Goal: Transaction & Acquisition: Purchase product/service

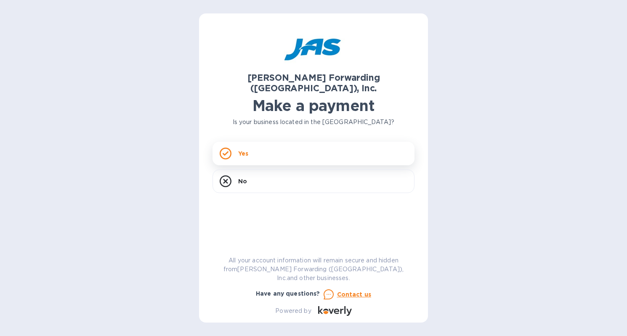
click at [282, 147] on div "Yes" at bounding box center [314, 154] width 202 height 24
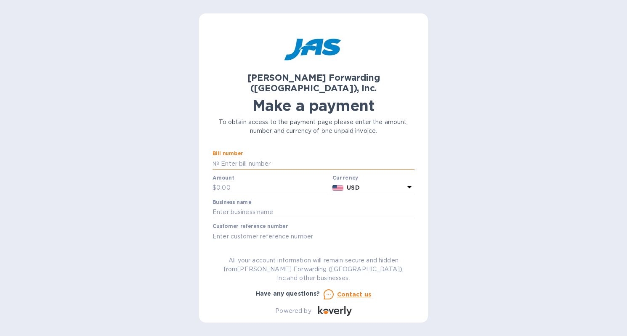
click at [282, 157] on input "text" at bounding box center [316, 163] width 195 height 13
click at [274, 157] on input "LAX403043102" at bounding box center [316, 163] width 195 height 13
type input "LAX503407055"
click at [245, 182] on input "text" at bounding box center [272, 188] width 113 height 13
type input "100"
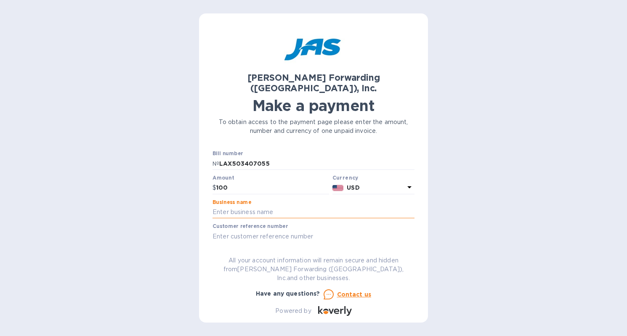
click at [265, 206] on input "text" at bounding box center [314, 212] width 202 height 13
type input "reD & oLive Co"
click at [281, 230] on input "text" at bounding box center [314, 236] width 202 height 13
type input "S408037828"
drag, startPoint x: 262, startPoint y: 204, endPoint x: 209, endPoint y: 202, distance: 53.5
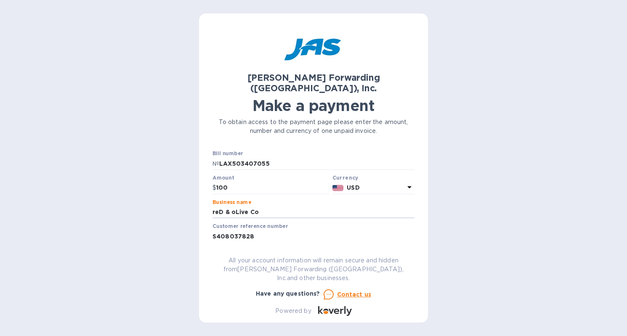
click at [209, 202] on div "JAS Forwarding (USA), Inc. Make a payment To obtain access to the payment page …" at bounding box center [313, 167] width 229 height 309
type input "Higher Level Sourcing"
click at [239, 230] on input "S408037828" at bounding box center [314, 236] width 202 height 13
drag, startPoint x: 258, startPoint y: 223, endPoint x: 216, endPoint y: 226, distance: 42.2
click at [217, 230] on input "S408037828" at bounding box center [314, 236] width 202 height 13
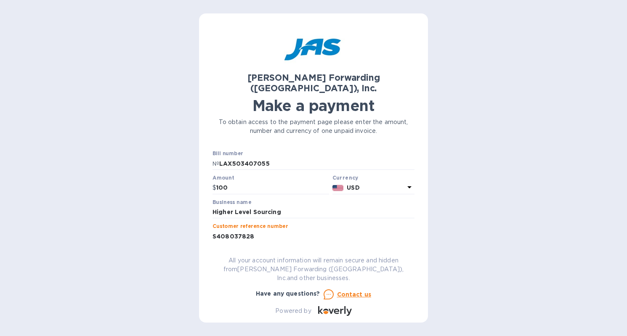
type input "S"
type input "HIGLEVJNP"
click at [413, 258] on div "JAS Forwarding (USA), Inc. Make a payment To obtain access to the payment page …" at bounding box center [314, 171] width 202 height 289
drag, startPoint x: 283, startPoint y: 202, endPoint x: 196, endPoint y: 201, distance: 87.1
click at [196, 201] on div "JAS Forwarding (USA), Inc. Make a payment To obtain access to the payment page …" at bounding box center [313, 168] width 627 height 336
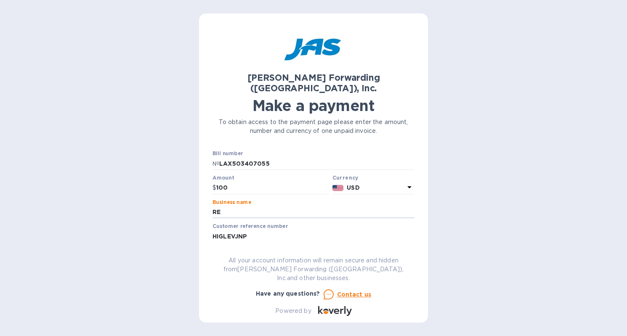
type input "reD & oLive Co"
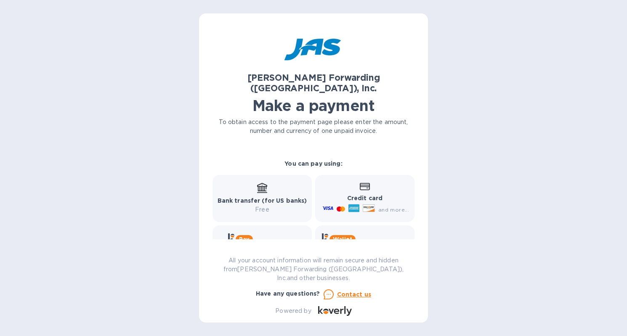
scroll to position [122, 0]
click at [264, 193] on icon at bounding box center [262, 193] width 10 height 1
click at [256, 183] on div "Bank transfer (for US banks) Free" at bounding box center [263, 198] width 90 height 31
click at [257, 183] on icon at bounding box center [262, 188] width 10 height 10
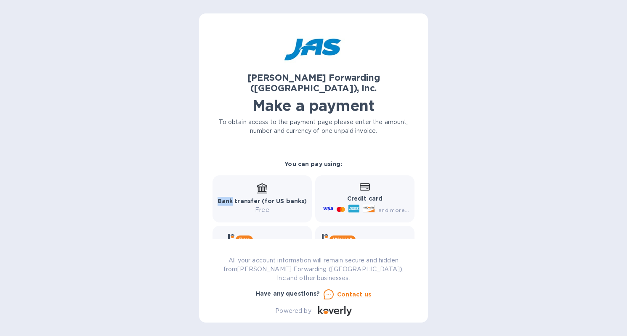
click at [257, 183] on icon at bounding box center [262, 188] width 10 height 10
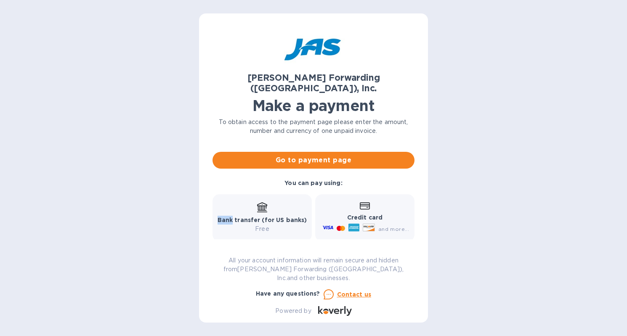
scroll to position [87, 0]
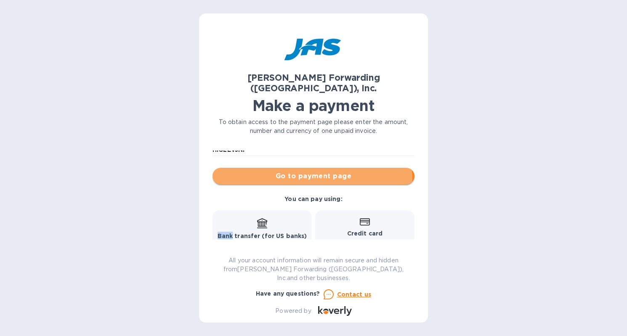
click at [302, 171] on span "Go to payment page" at bounding box center [313, 176] width 189 height 10
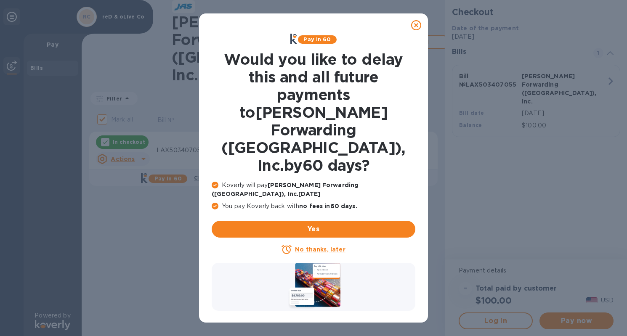
click at [320, 246] on u "No thanks, later" at bounding box center [320, 249] width 50 height 7
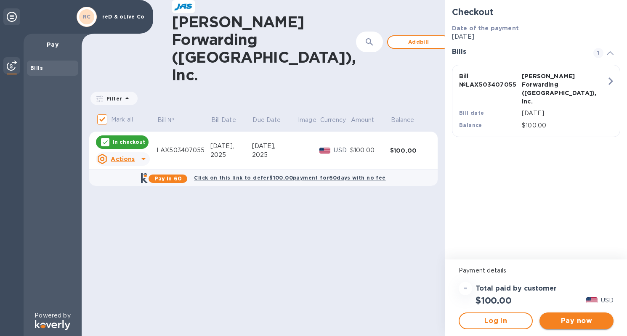
click at [570, 323] on span "Pay now" at bounding box center [576, 321] width 61 height 10
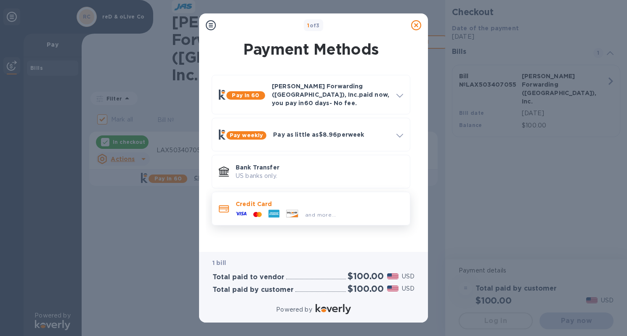
click at [250, 211] on div at bounding box center [257, 215] width 15 height 8
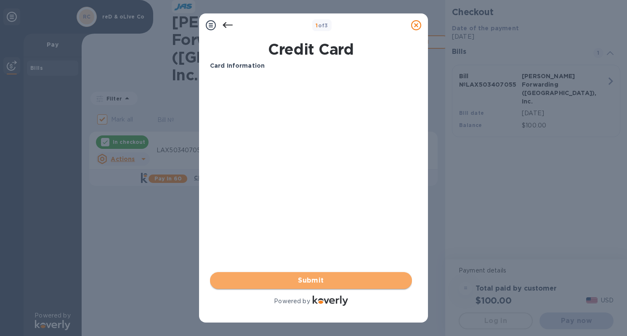
click at [322, 282] on span "Submit" at bounding box center [311, 281] width 189 height 10
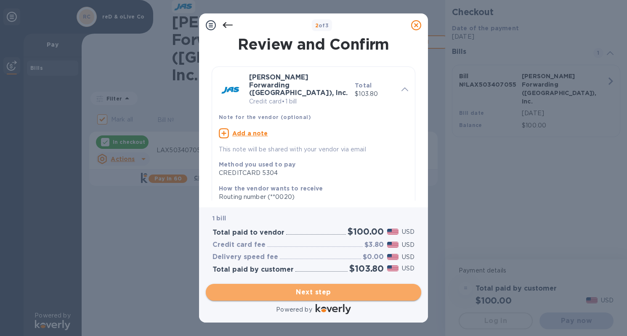
click at [316, 292] on span "Next step" at bounding box center [314, 292] width 202 height 10
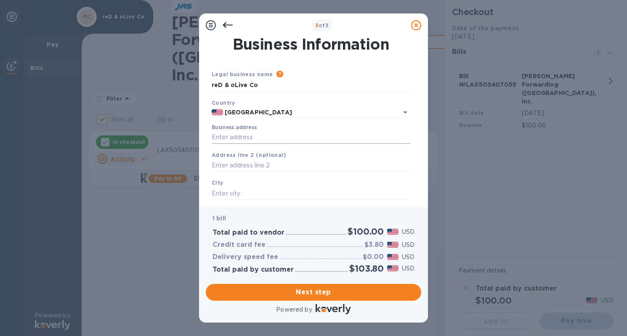
click at [268, 136] on input "Business address" at bounding box center [311, 137] width 199 height 13
click at [226, 133] on input "Business address" at bounding box center [311, 137] width 199 height 13
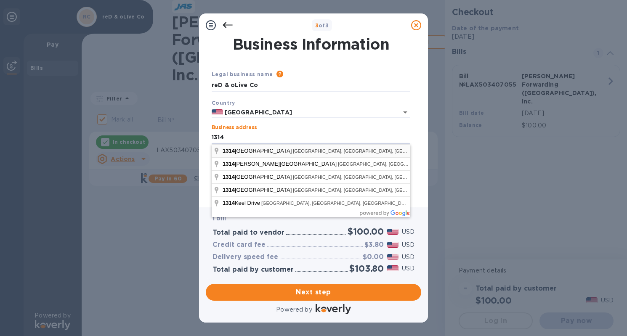
type input "1314 Conway Avenue"
click at [300, 118] on div "United States" at bounding box center [311, 112] width 199 height 11
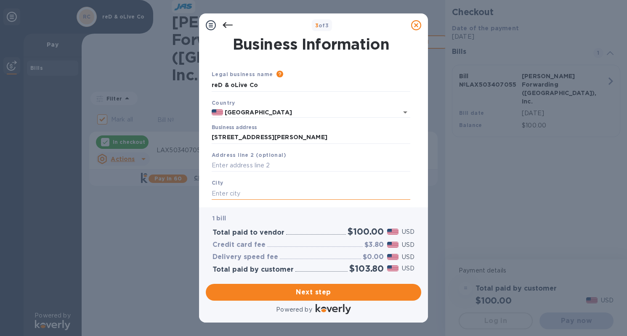
click at [247, 195] on input "text" at bounding box center [311, 193] width 199 height 13
click at [215, 194] on input "costa mesa" at bounding box center [311, 193] width 199 height 13
click at [235, 194] on input "Costa mesa" at bounding box center [311, 193] width 199 height 13
type input "Costa Mesa"
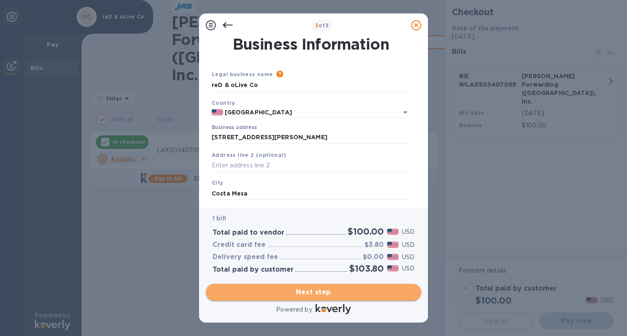
click at [323, 294] on span "Next step" at bounding box center [314, 292] width 202 height 10
click at [316, 292] on span "Next step" at bounding box center [314, 292] width 202 height 10
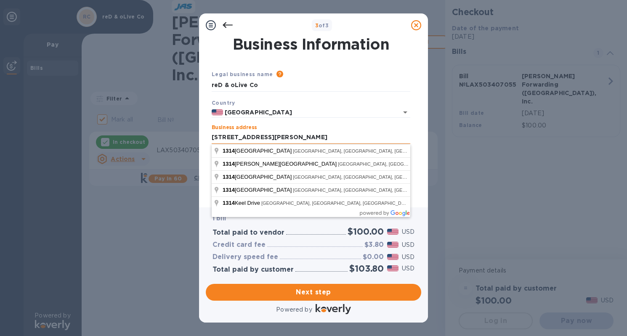
click at [279, 134] on input "1314 Conway Avenue" at bounding box center [311, 137] width 199 height 13
drag, startPoint x: 289, startPoint y: 137, endPoint x: 207, endPoint y: 137, distance: 81.2
click at [207, 137] on div "Business Information Legal business name Please provide the legal name that app…" at bounding box center [313, 119] width 215 height 164
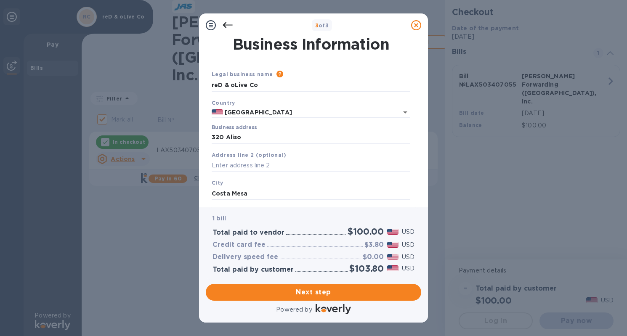
type input "320 Aliso Avenue"
type input "Newport Beach"
type input "CA"
type input "92663"
click at [312, 294] on span "Next step" at bounding box center [314, 292] width 202 height 10
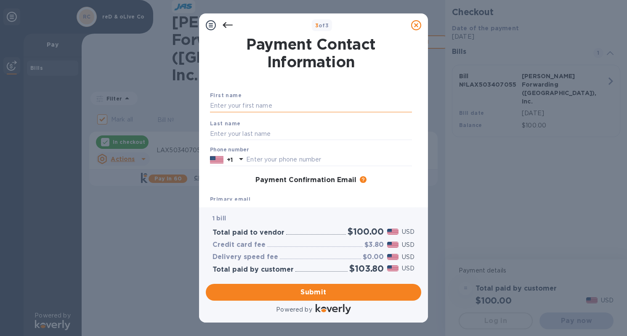
click at [266, 108] on input "text" at bounding box center [311, 106] width 202 height 13
type input "Lita"
click at [272, 125] on div "Last name" at bounding box center [311, 130] width 209 height 28
click at [271, 128] on input "text" at bounding box center [311, 134] width 202 height 13
type input "Barreda"
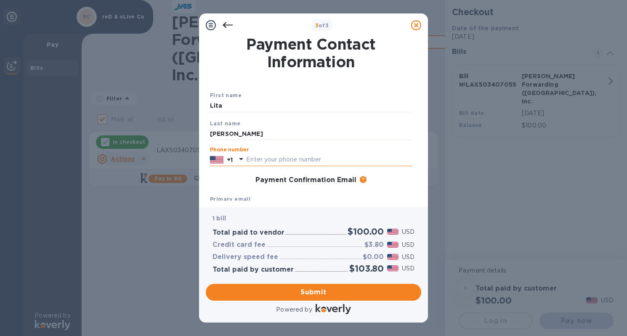
click at [282, 159] on input "text" at bounding box center [329, 160] width 166 height 13
type input "3109096675"
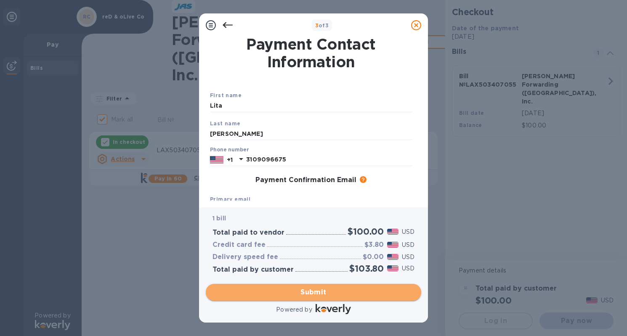
click at [317, 298] on button "Submit" at bounding box center [313, 292] width 215 height 17
click at [315, 289] on span "Submit" at bounding box center [314, 292] width 202 height 10
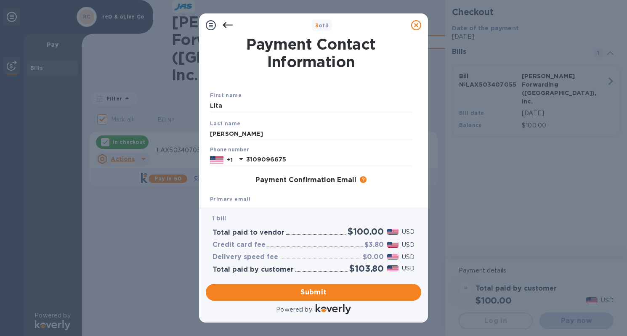
click at [229, 26] on icon at bounding box center [228, 25] width 10 height 10
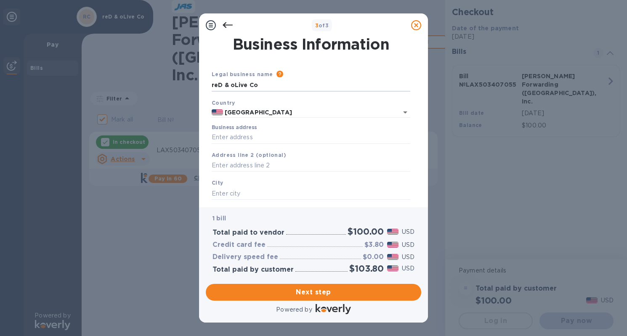
drag, startPoint x: 265, startPoint y: 86, endPoint x: 199, endPoint y: 84, distance: 66.1
click at [199, 84] on div "Business Information Legal business name Please provide the legal name that app…" at bounding box center [313, 122] width 229 height 170
click at [279, 86] on input "Higher Level SourcingLLC" at bounding box center [311, 85] width 199 height 13
type input "Higher Level Sourcing LLC"
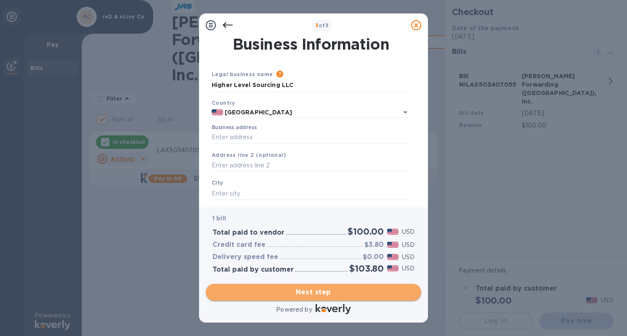
click at [306, 291] on span "Next step" at bounding box center [314, 292] width 202 height 10
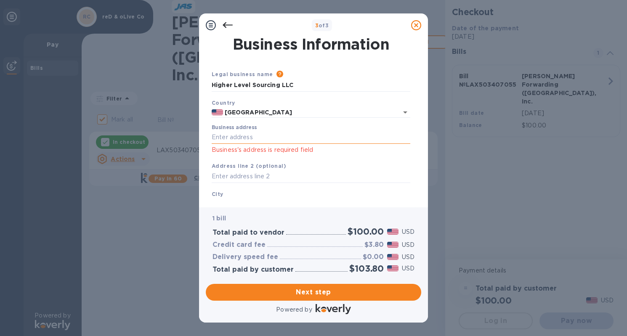
click at [248, 138] on input "Business address" at bounding box center [311, 137] width 199 height 13
click at [236, 138] on input "Business address" at bounding box center [311, 137] width 199 height 13
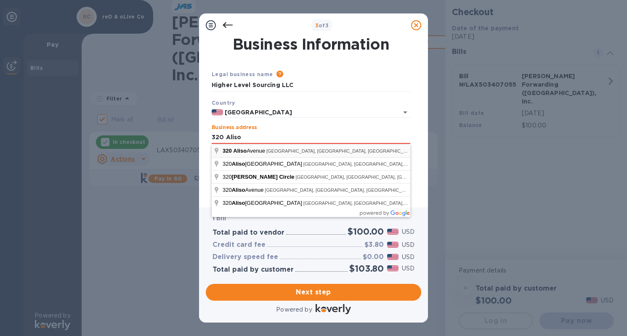
type input "320 Aliso Avenue"
type input "Newport Beach"
type input "CA"
type input "92663"
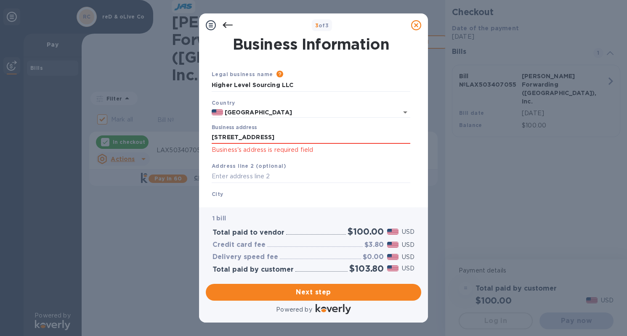
click at [260, 197] on div "City Newport Beach City is required field" at bounding box center [310, 205] width 205 height 39
click at [299, 138] on input "320 Aliso Avenue" at bounding box center [311, 137] width 199 height 13
click at [240, 178] on input "text" at bounding box center [311, 176] width 199 height 13
click at [234, 197] on div "City Newport Beach City is required field" at bounding box center [310, 205] width 205 height 39
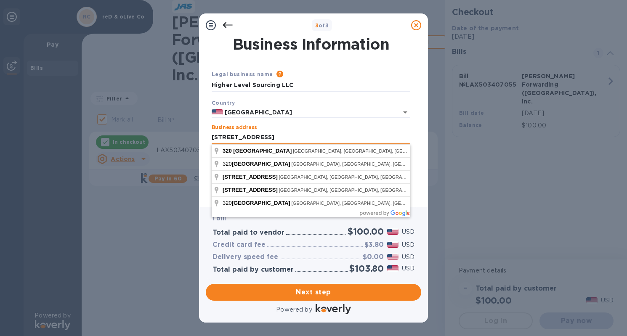
drag, startPoint x: 268, startPoint y: 137, endPoint x: 250, endPoint y: 135, distance: 17.8
click at [250, 135] on input "320 Aliso Avenue" at bounding box center [311, 137] width 199 height 13
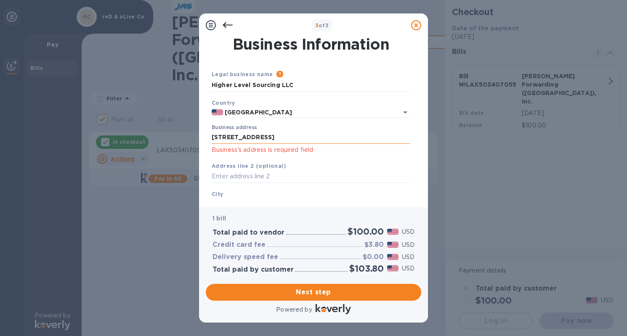
click at [274, 135] on input "320 Aliso Avenue" at bounding box center [311, 137] width 199 height 13
click at [288, 138] on input "320 Aliso Avenue" at bounding box center [311, 137] width 199 height 13
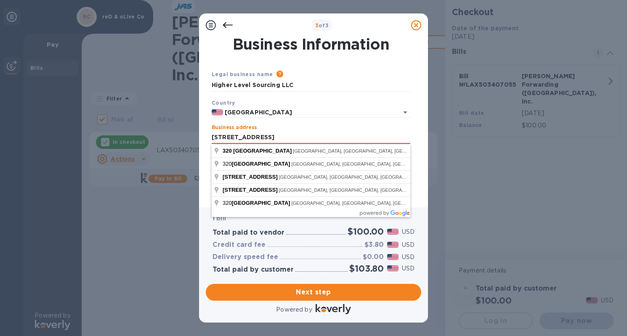
type input "320 Aliso Avenue"
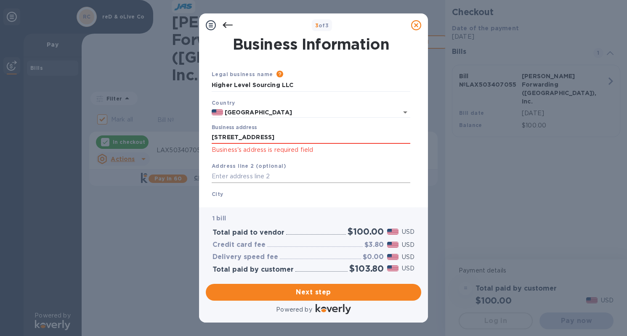
click at [241, 178] on input "text" at bounding box center [311, 176] width 199 height 13
click at [235, 193] on div "City Newport Beach City is required field" at bounding box center [310, 205] width 205 height 39
click at [216, 194] on b "City" at bounding box center [218, 194] width 12 height 6
click at [229, 175] on input "text" at bounding box center [311, 176] width 199 height 13
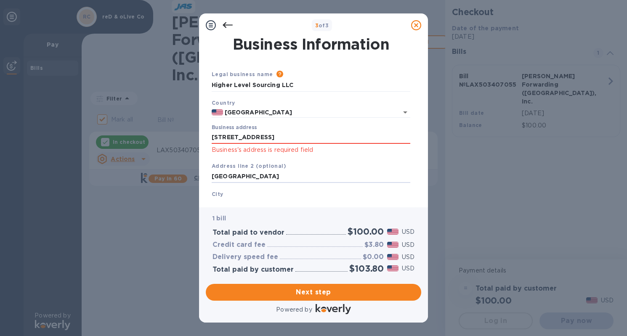
type input "Newport Beach CA 92663"
click at [321, 156] on div "Business address 320 Aliso Avenue Business's address is required field" at bounding box center [310, 139] width 205 height 37
click at [407, 113] on icon "Open" at bounding box center [405, 112] width 10 height 10
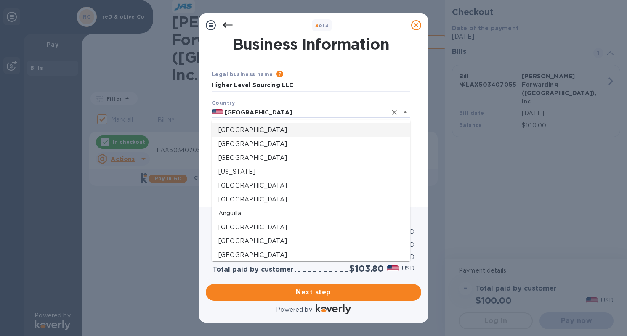
click at [271, 136] on li "United States" at bounding box center [311, 130] width 199 height 14
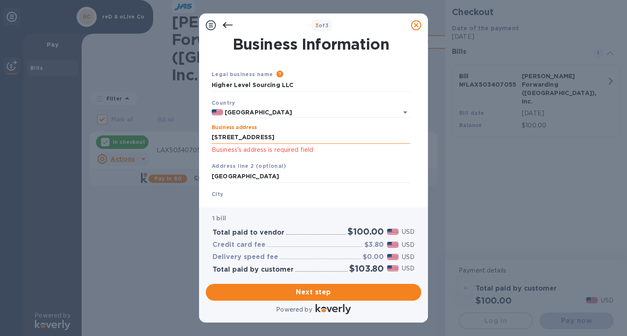
click at [279, 141] on input "320 Aliso Avenue" at bounding box center [311, 137] width 199 height 13
type input "320 Aliso Avenue"
click at [288, 175] on input "Newport Beach CA 92663" at bounding box center [311, 176] width 199 height 13
drag, startPoint x: 297, startPoint y: 175, endPoint x: 189, endPoint y: 173, distance: 108.2
click at [189, 173] on div "3 of 3 Business Information Legal business name Please provide the legal name t…" at bounding box center [313, 168] width 627 height 336
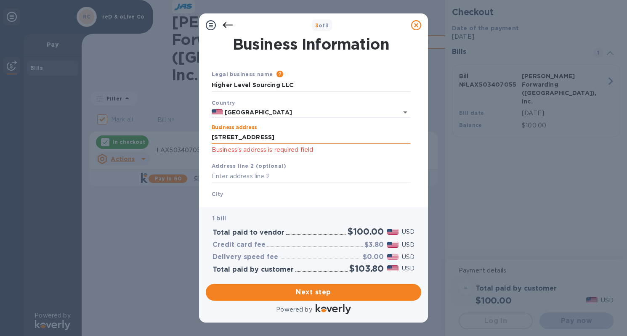
click at [276, 133] on input "320 Aliso Avenue" at bounding box center [311, 137] width 199 height 13
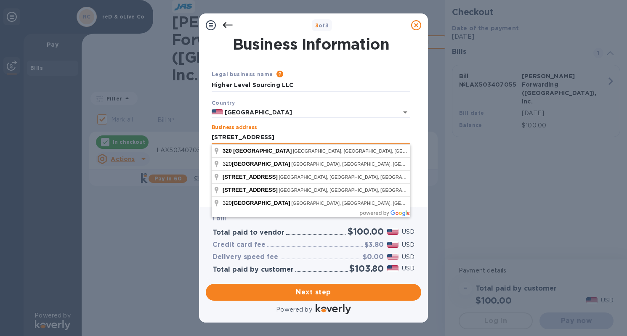
click at [277, 139] on input "320 Aliso Avenue" at bounding box center [311, 137] width 199 height 13
click at [271, 141] on input "320 Aliso Avenue" at bounding box center [311, 137] width 199 height 13
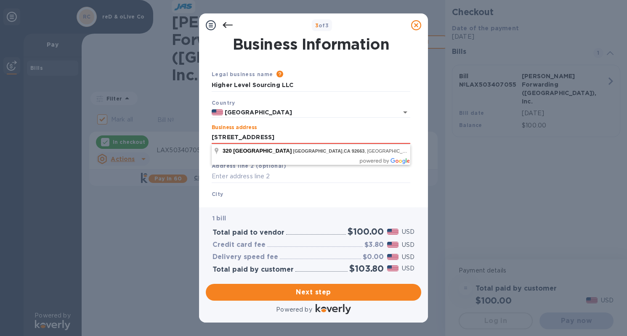
type input "320 Aliso Avenue NEwport Beach Ca 92663"
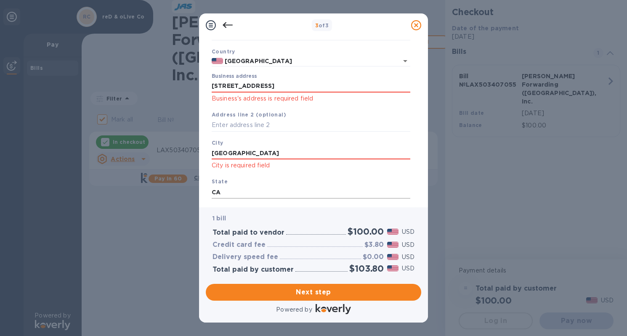
scroll to position [54, 0]
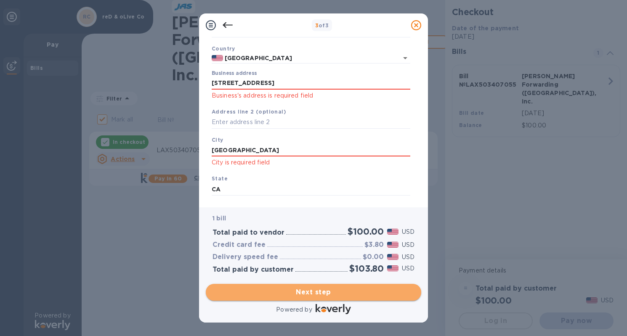
click at [316, 294] on span "Next step" at bounding box center [314, 292] width 202 height 10
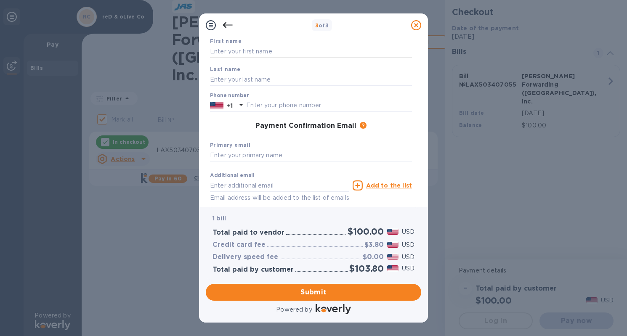
click at [238, 50] on input "text" at bounding box center [311, 51] width 202 height 13
type input "Lita"
click at [251, 79] on input "text" at bounding box center [311, 79] width 202 height 13
type input "Barreda"
click at [278, 104] on input "text" at bounding box center [329, 105] width 166 height 13
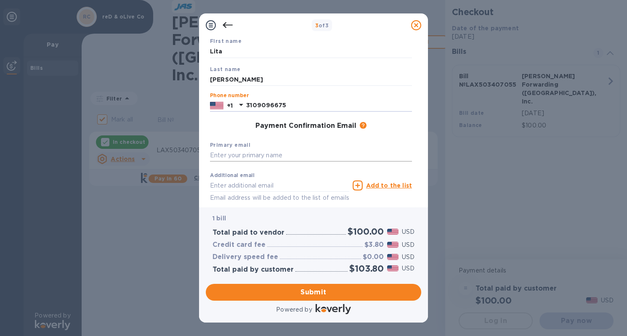
type input "3109096675"
click at [284, 159] on input "text" at bounding box center [311, 155] width 202 height 13
type input "hello@redandoliveco.com"
click at [296, 294] on span "Submit" at bounding box center [314, 292] width 202 height 10
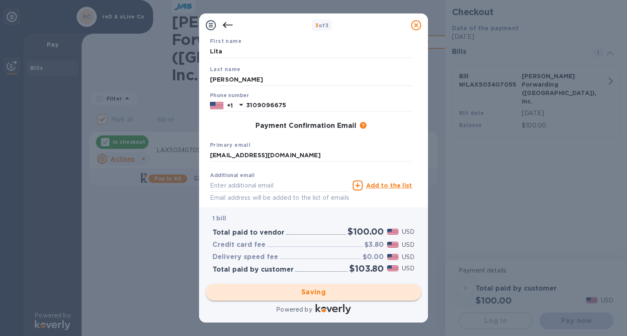
checkbox input "false"
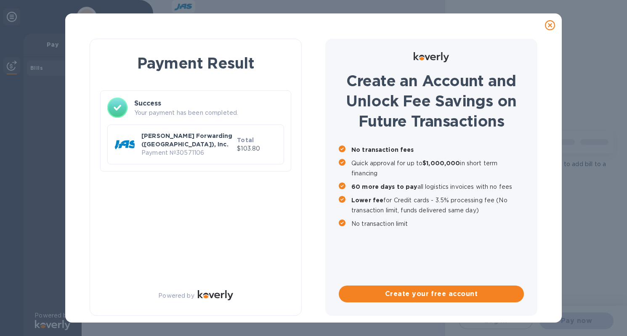
scroll to position [0, 0]
click at [181, 141] on p "[PERSON_NAME] Forwarding ([GEOGRAPHIC_DATA]), Inc." at bounding box center [187, 140] width 92 height 17
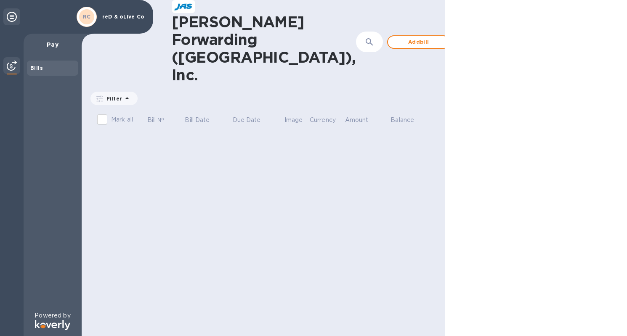
click at [38, 66] on b "Bills" at bounding box center [36, 68] width 13 height 6
click at [123, 14] on p "reD & oLive Co" at bounding box center [123, 17] width 42 height 6
click at [127, 110] on div "Mark all Bill № Bill Date Due Date Image Currency Amount Balance" at bounding box center [264, 124] width 364 height 29
click at [11, 18] on icon at bounding box center [12, 17] width 10 height 10
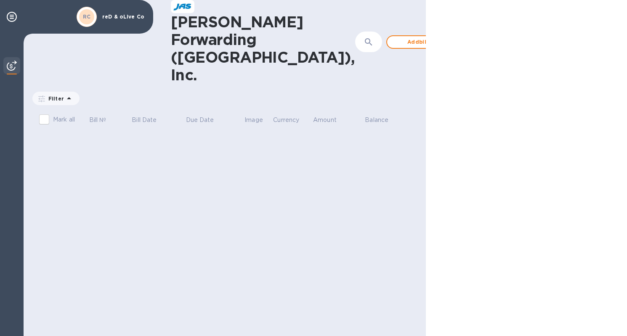
click at [64, 132] on div "JAS Forwarding (USA), Inc. ​ Add bill Filter Amount Mark all Bill № Bill Date D…" at bounding box center [225, 168] width 402 height 336
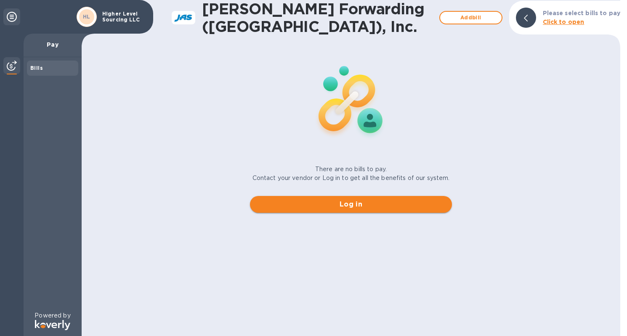
click at [359, 206] on span "Log in" at bounding box center [351, 204] width 189 height 10
